Goal: Transaction & Acquisition: Purchase product/service

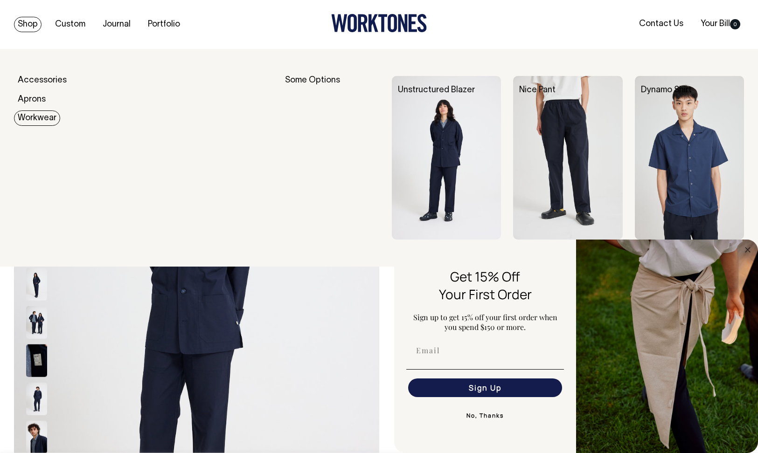
click at [35, 120] on link "Workwear" at bounding box center [37, 118] width 46 height 15
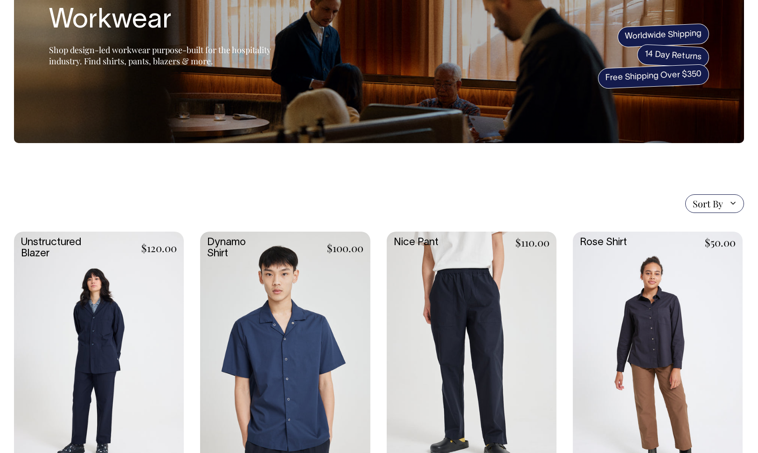
scroll to position [81, 0]
click at [97, 332] on link at bounding box center [99, 357] width 170 height 253
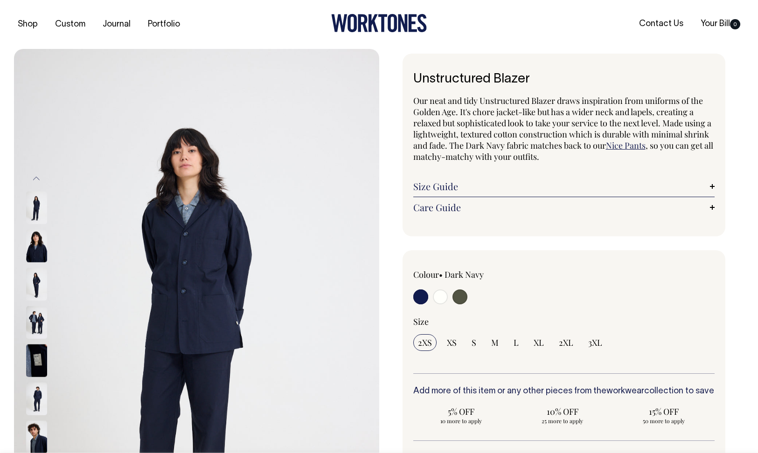
click at [462, 296] on input "radio" at bounding box center [459, 297] width 15 height 15
radio input "true"
select select "Olive"
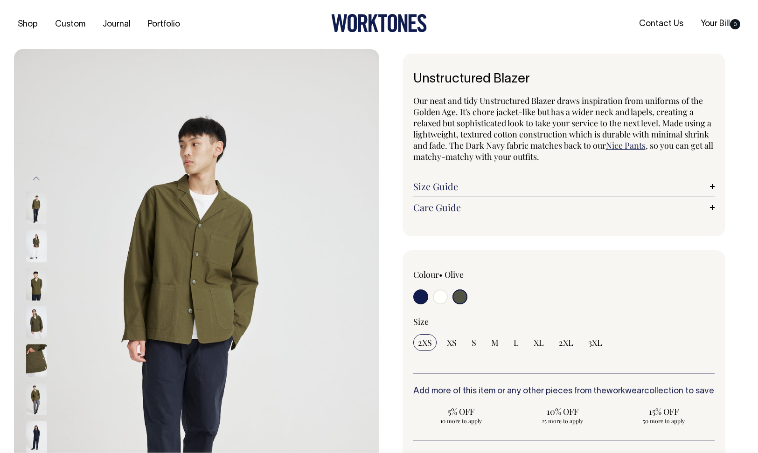
click at [205, 280] on img at bounding box center [196, 323] width 365 height 548
click at [38, 285] on img at bounding box center [36, 284] width 21 height 33
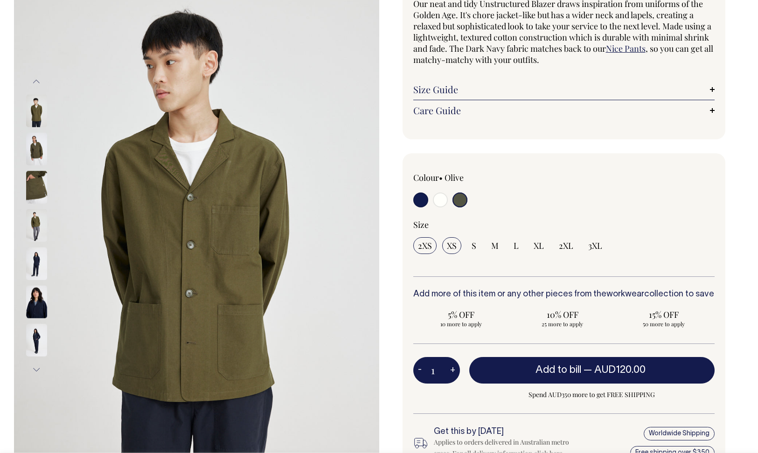
scroll to position [97, 0]
click at [450, 248] on span "XS" at bounding box center [452, 246] width 10 height 11
click at [450, 248] on input "XS" at bounding box center [451, 246] width 19 height 17
radio input "true"
select select "XS"
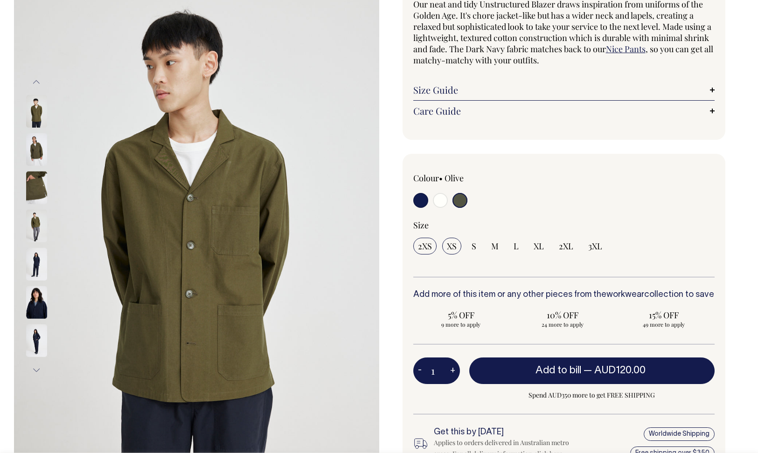
click at [428, 246] on span "2XS" at bounding box center [425, 246] width 14 height 11
click at [428, 246] on input "2XS" at bounding box center [424, 246] width 23 height 17
radio input "true"
select select "2XS"
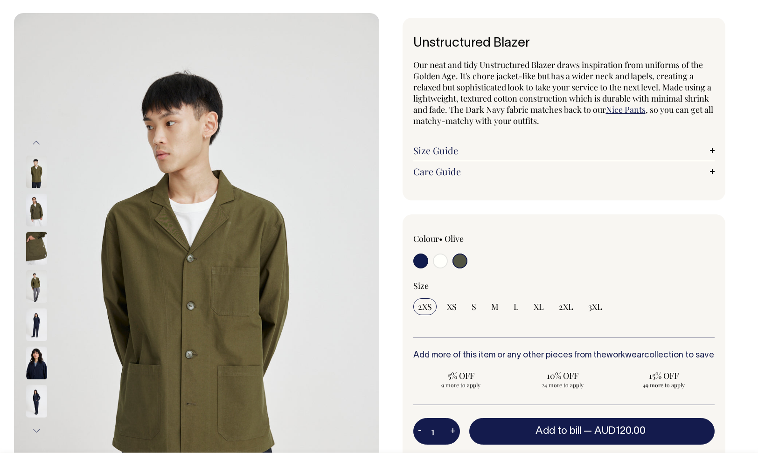
scroll to position [35, 0]
click at [445, 150] on link "Size Guide" at bounding box center [564, 151] width 302 height 11
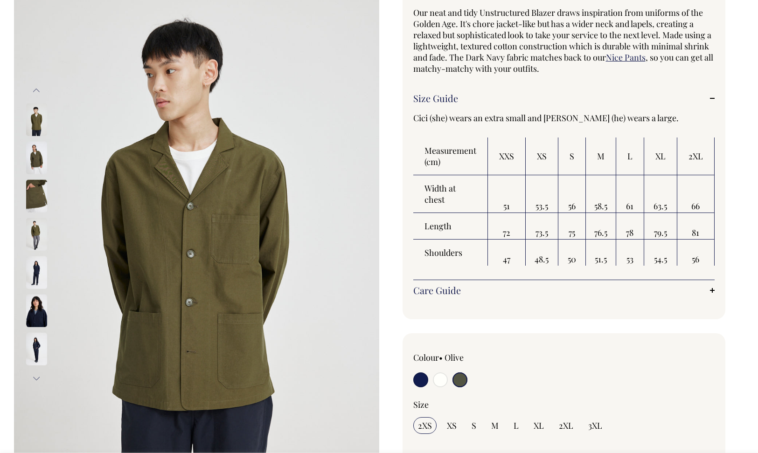
scroll to position [89, 0]
click at [35, 306] on img at bounding box center [36, 310] width 21 height 33
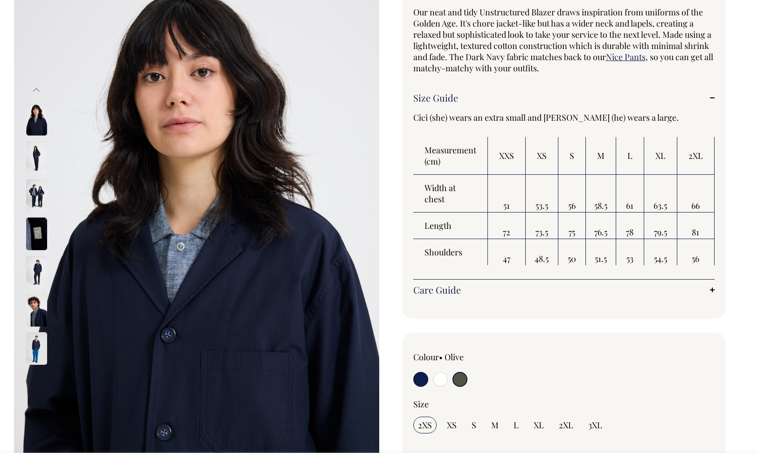
click at [37, 354] on img at bounding box center [36, 349] width 21 height 33
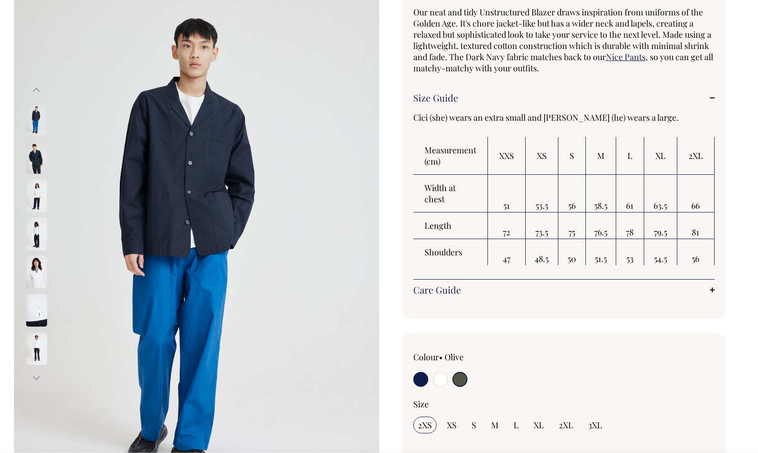
click at [35, 339] on img at bounding box center [36, 349] width 21 height 33
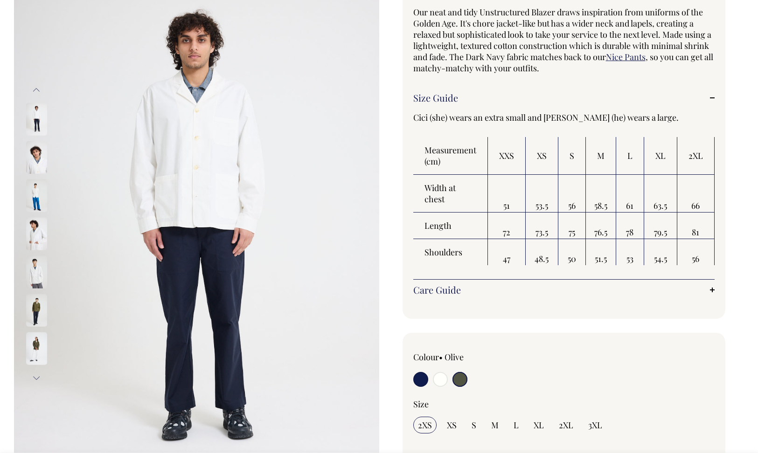
click at [39, 343] on img at bounding box center [36, 349] width 21 height 33
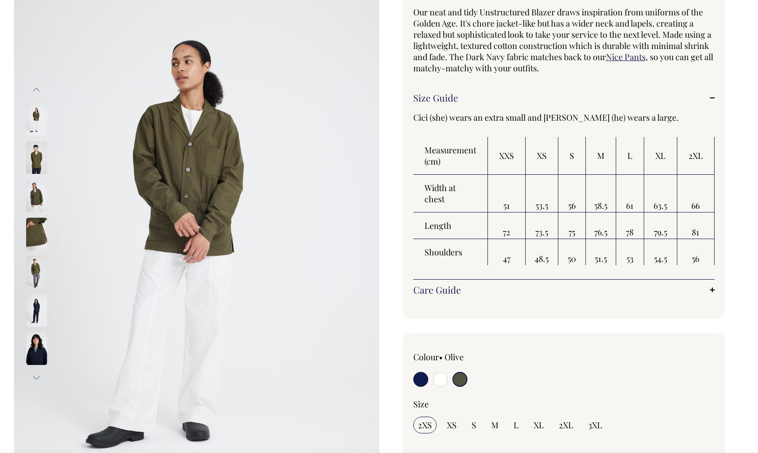
click at [38, 308] on img at bounding box center [36, 310] width 21 height 33
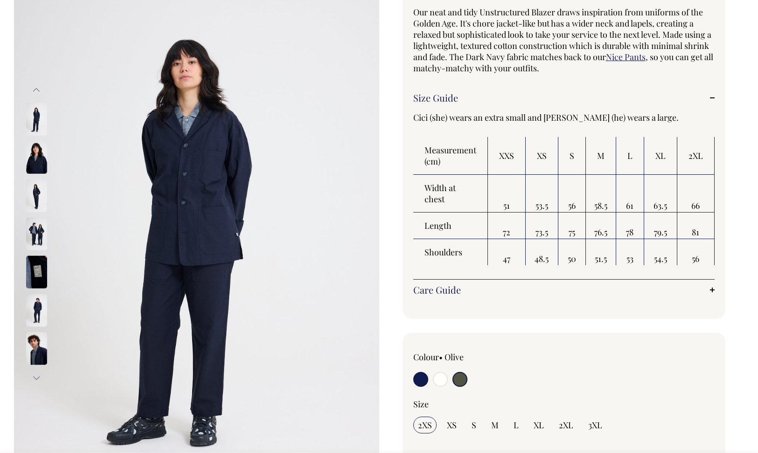
click at [38, 236] on img at bounding box center [36, 234] width 21 height 33
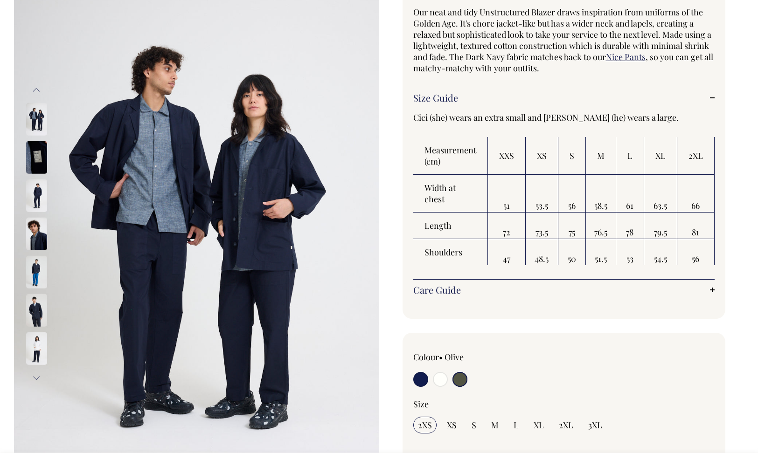
click at [34, 187] on img at bounding box center [36, 196] width 21 height 33
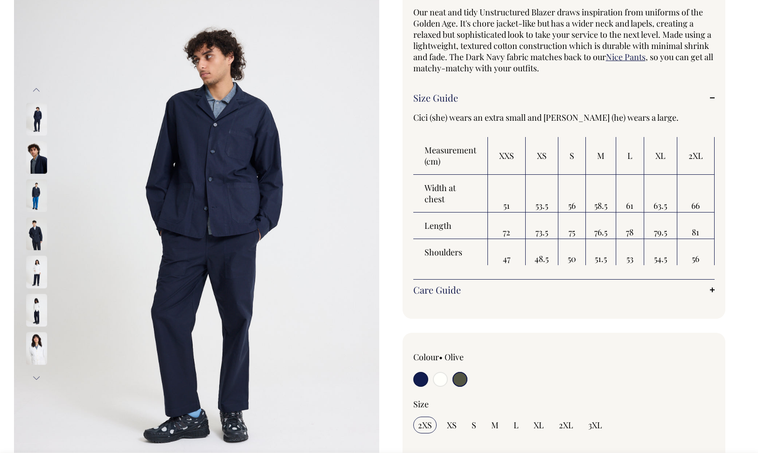
click at [35, 160] on img at bounding box center [36, 157] width 21 height 33
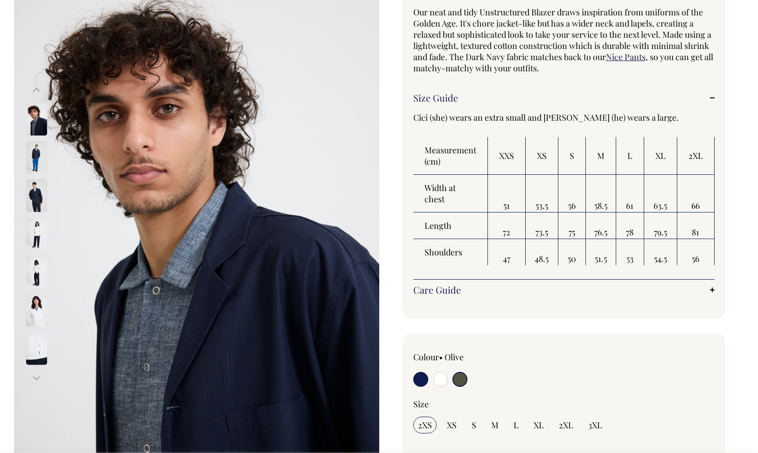
click at [35, 145] on img at bounding box center [36, 157] width 21 height 33
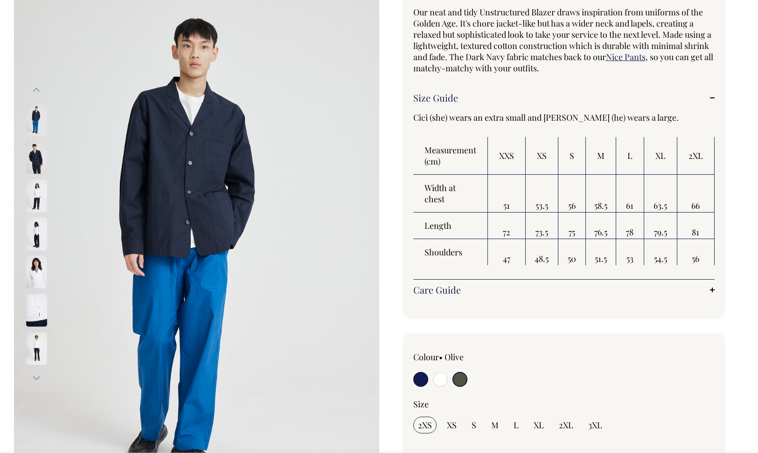
click at [34, 122] on img at bounding box center [36, 119] width 21 height 33
click at [36, 150] on img at bounding box center [36, 157] width 21 height 33
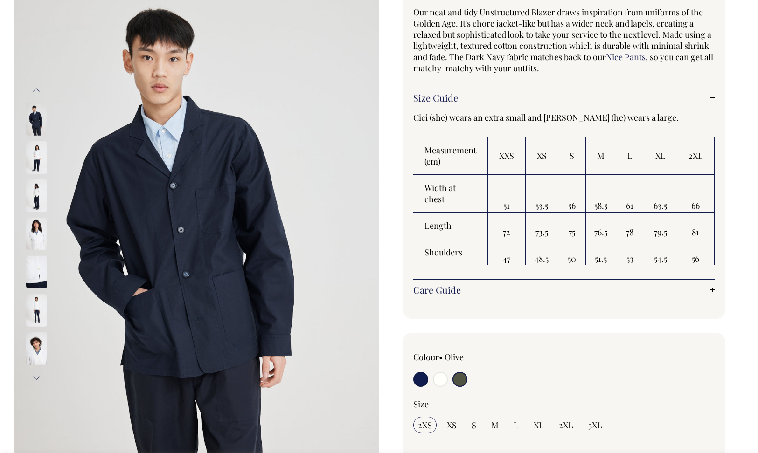
click at [38, 93] on button "Previous" at bounding box center [36, 89] width 14 height 21
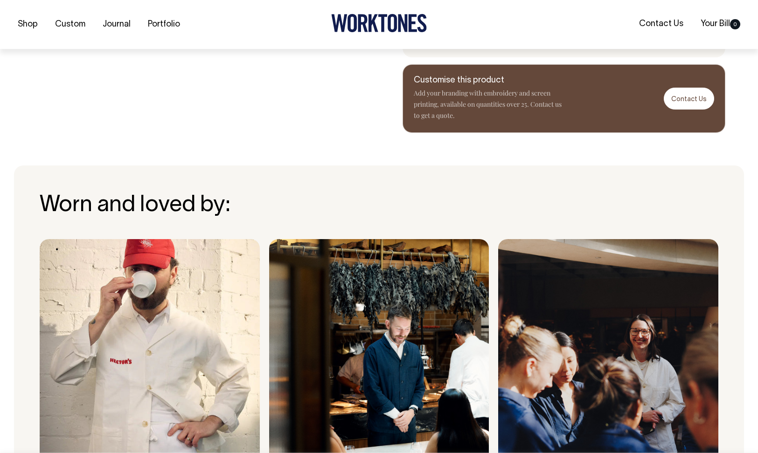
scroll to position [690, 0]
